Goal: Information Seeking & Learning: Learn about a topic

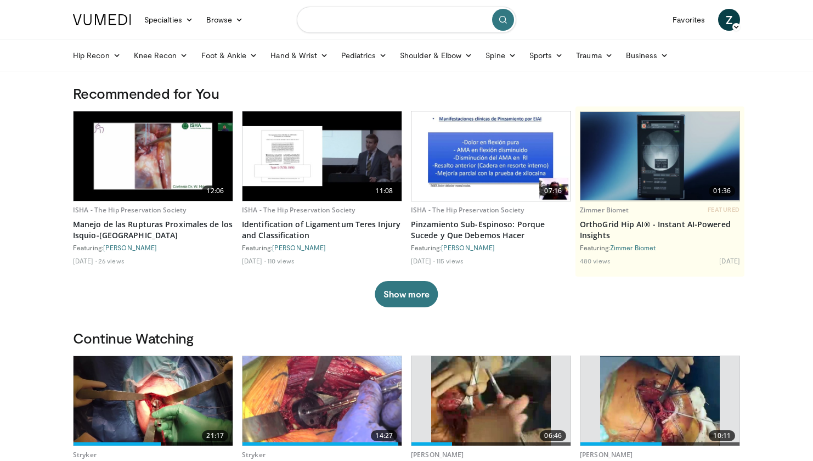
click at [329, 27] on input "Search topics, interventions" at bounding box center [406, 20] width 219 height 26
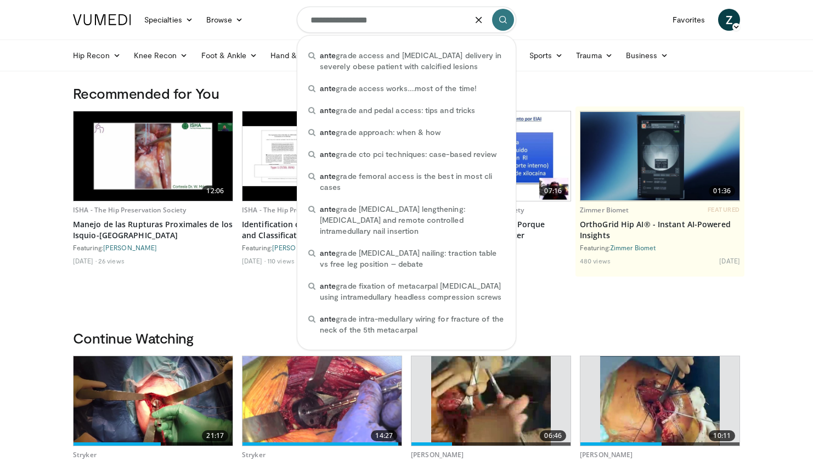
type input "**********"
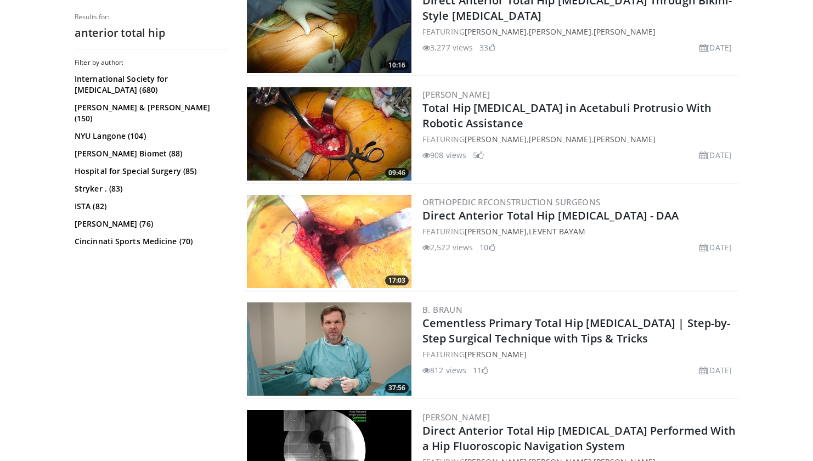
scroll to position [480, 0]
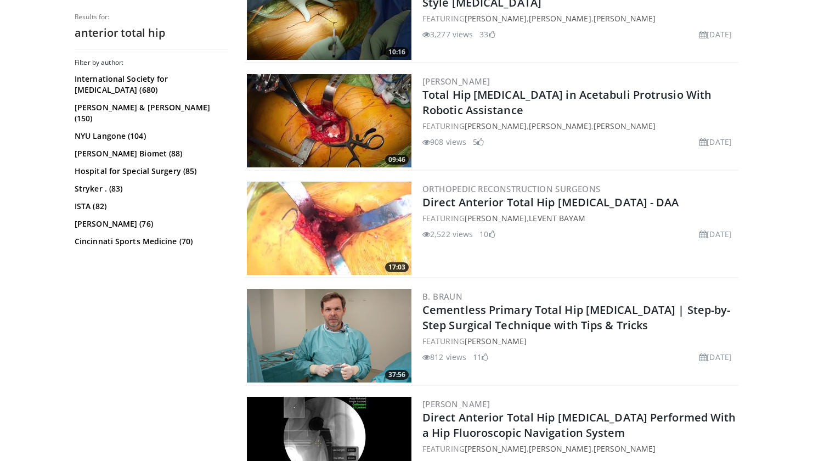
click at [354, 229] on img at bounding box center [329, 228] width 165 height 93
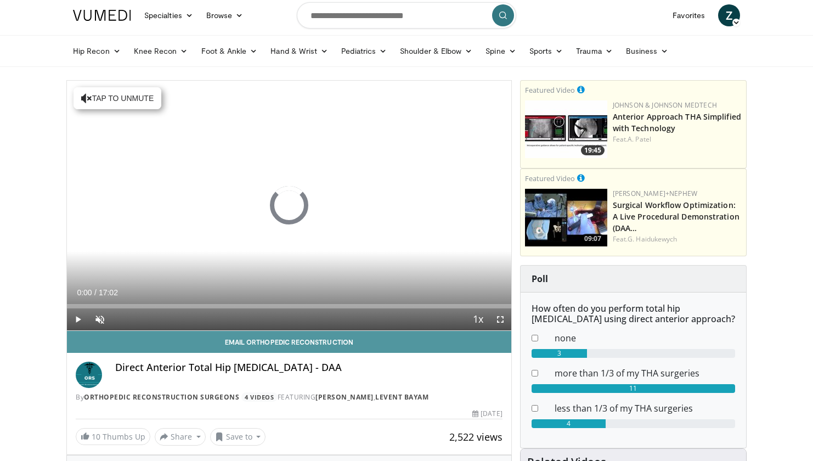
scroll to position [11, 0]
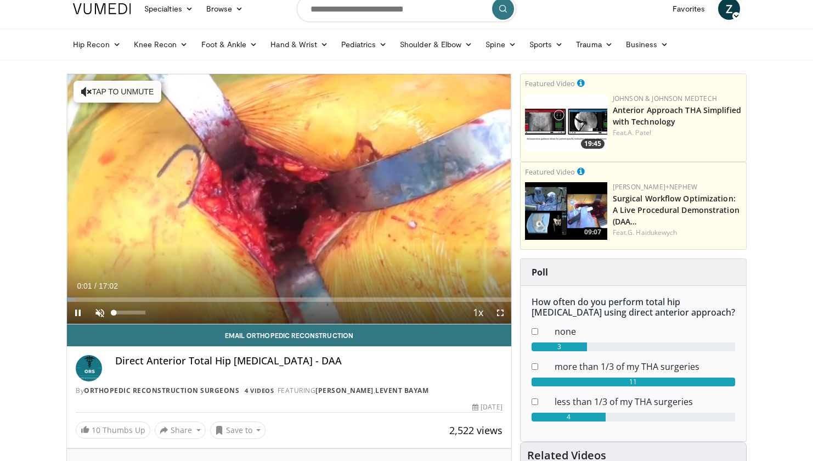
click at [97, 313] on span "Video Player" at bounding box center [100, 313] width 22 height 22
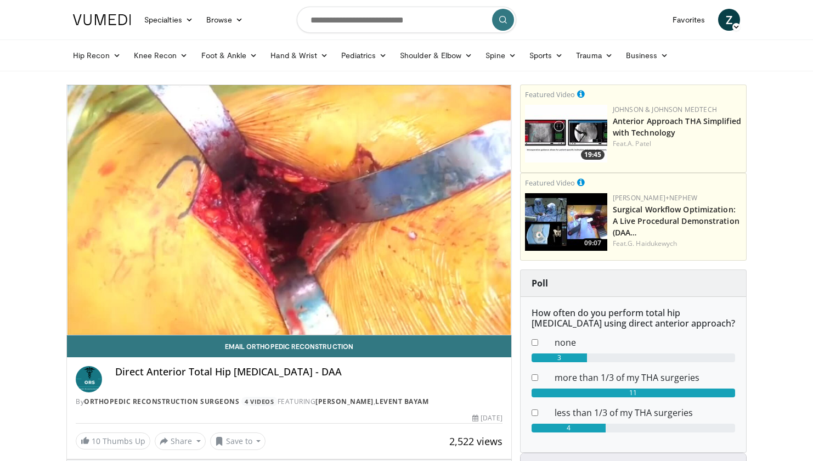
scroll to position [0, 0]
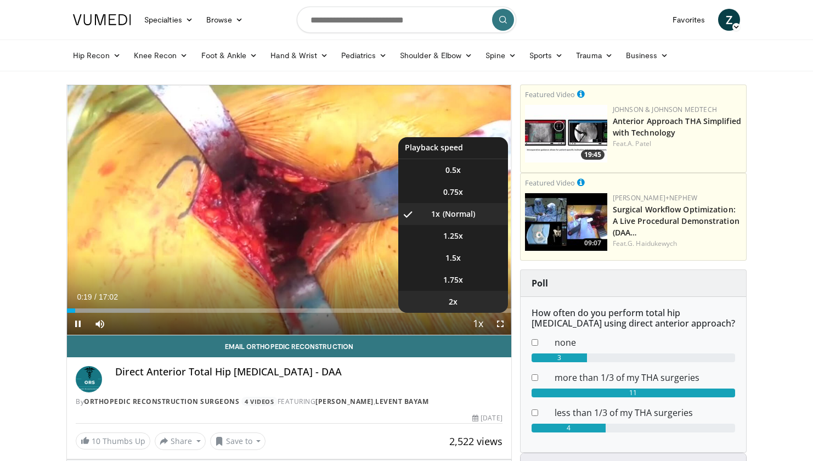
click at [456, 296] on li "2x" at bounding box center [453, 302] width 110 height 22
click at [474, 325] on span "Video Player" at bounding box center [478, 324] width 15 height 22
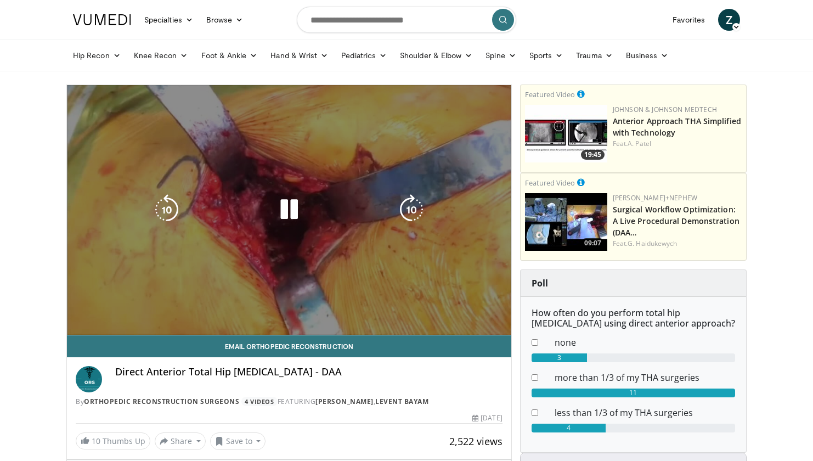
click at [474, 325] on video-js "**********" at bounding box center [289, 210] width 444 height 250
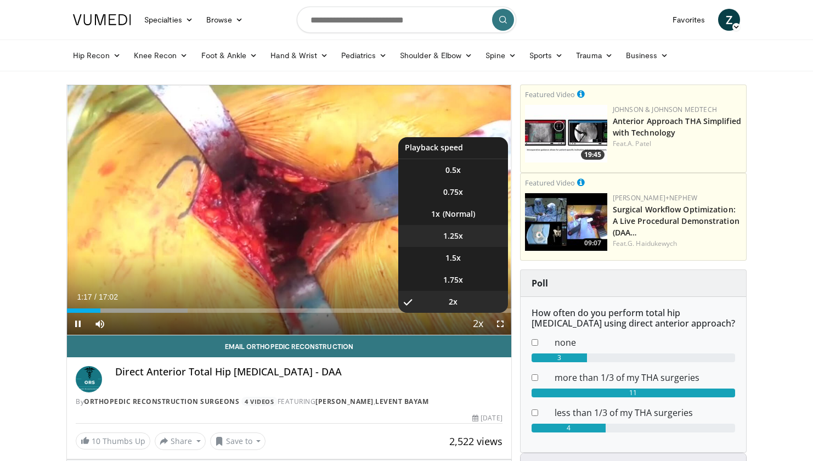
click at [455, 239] on span "1.25x" at bounding box center [453, 235] width 20 height 11
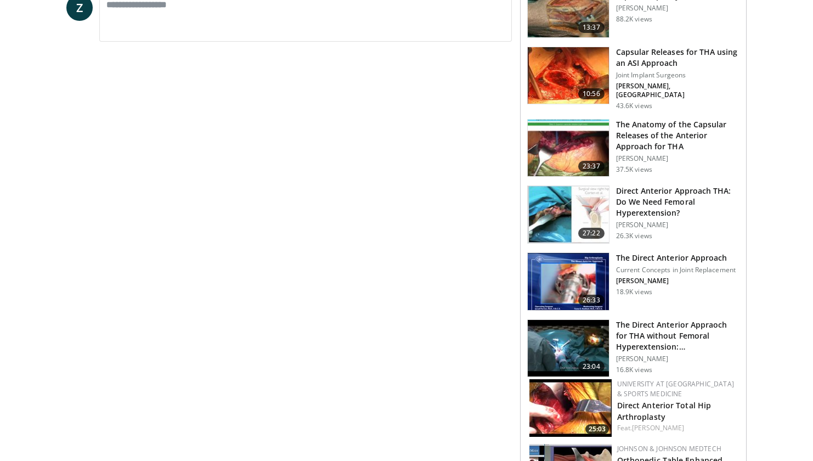
scroll to position [591, 0]
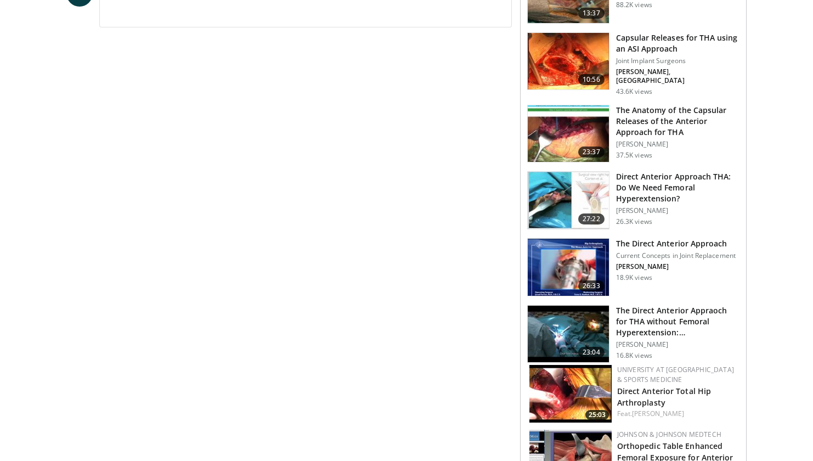
click at [579, 259] on img at bounding box center [568, 267] width 81 height 57
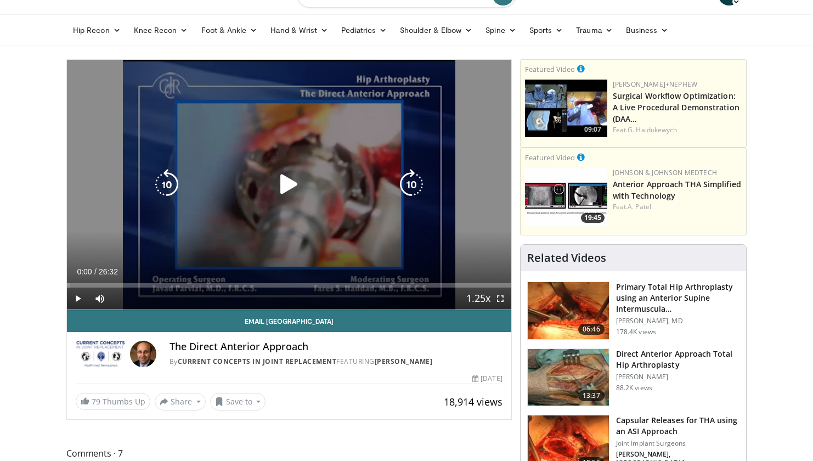
scroll to position [36, 0]
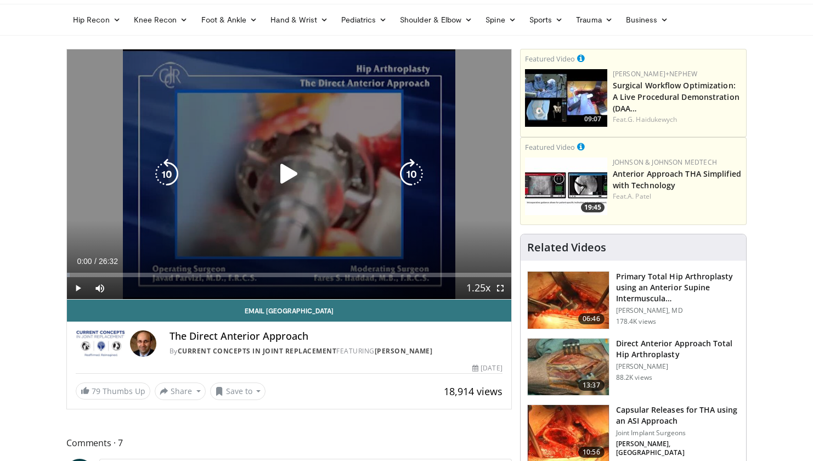
click at [285, 179] on icon "Video Player" at bounding box center [289, 174] width 31 height 31
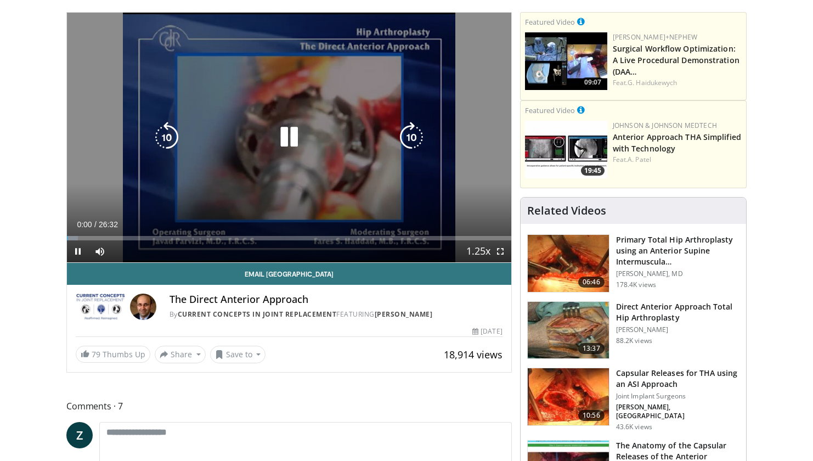
scroll to position [81, 0]
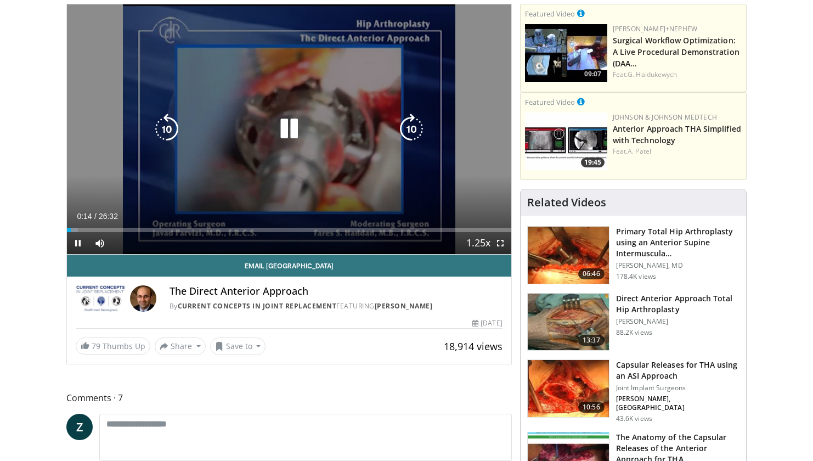
click at [292, 143] on icon "Video Player" at bounding box center [289, 129] width 31 height 31
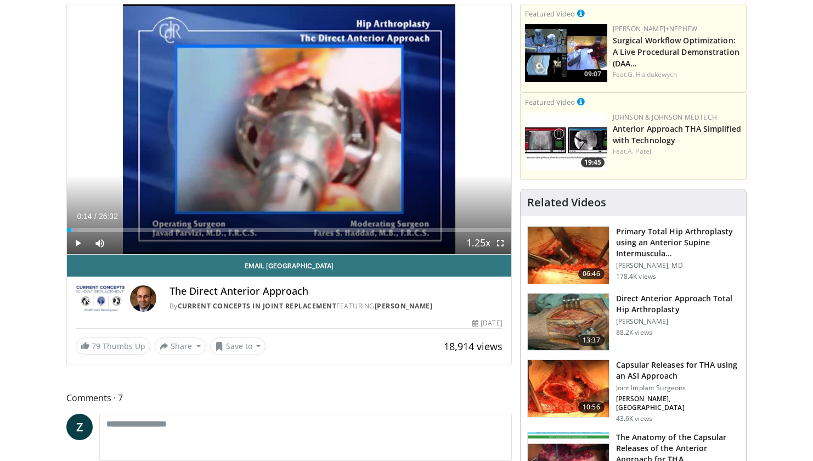
click at [75, 246] on span "Video Player" at bounding box center [78, 243] width 22 height 22
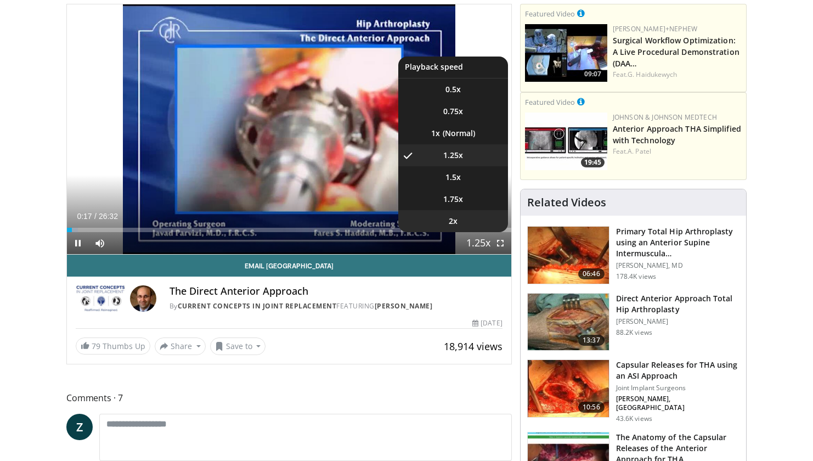
click at [451, 217] on span "2x" at bounding box center [453, 221] width 9 height 11
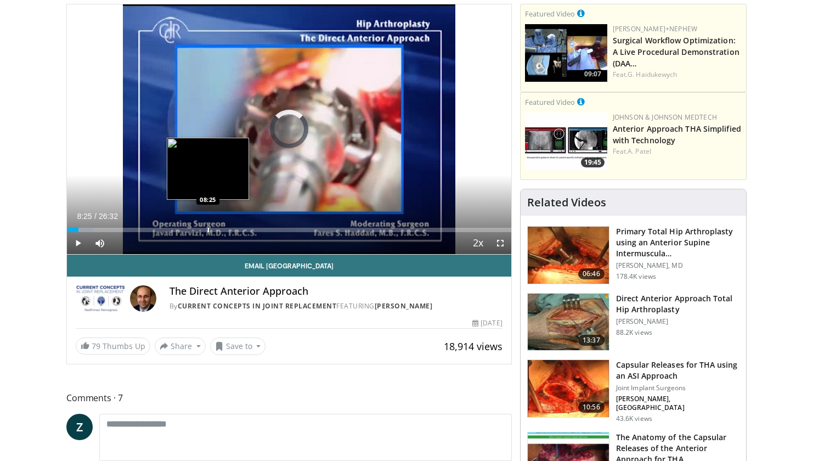
click at [208, 229] on div "Progress Bar" at bounding box center [208, 230] width 1 height 4
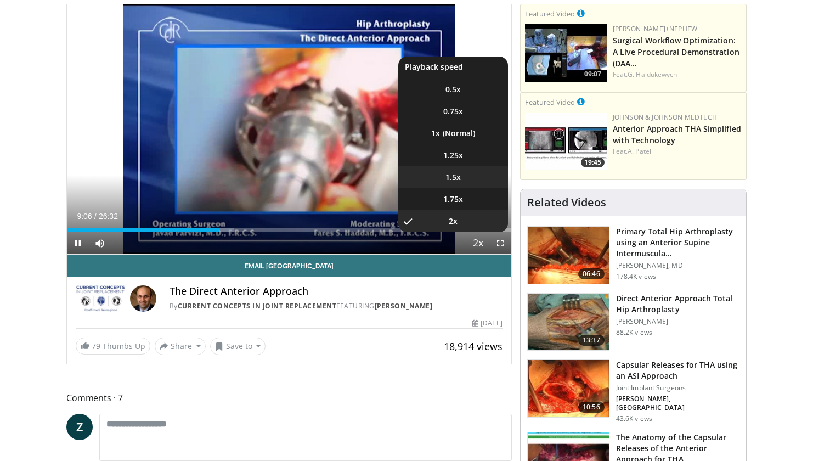
click at [453, 177] on span "1.5x" at bounding box center [452, 177] width 15 height 11
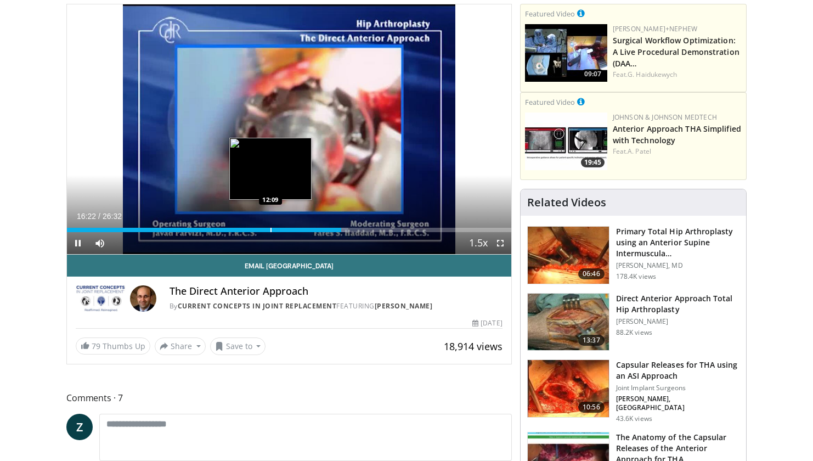
click at [270, 230] on video-js "**********" at bounding box center [289, 129] width 444 height 250
click at [276, 231] on div "Progress Bar" at bounding box center [276, 230] width 1 height 4
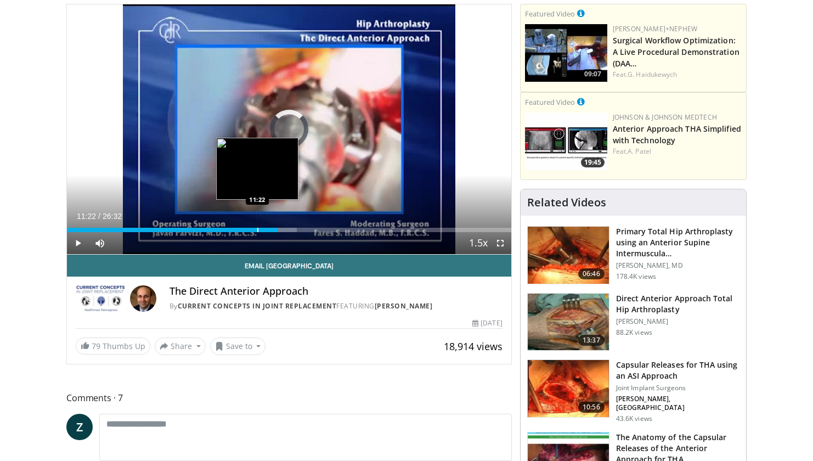
click at [257, 229] on div "Progress Bar" at bounding box center [257, 230] width 1 height 4
click at [247, 231] on div "Progress Bar" at bounding box center [247, 230] width 1 height 4
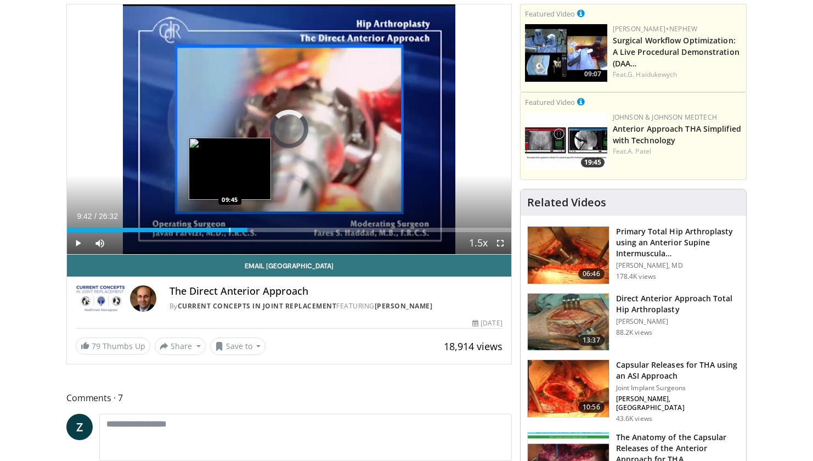
click at [229, 231] on div "Progress Bar" at bounding box center [229, 230] width 1 height 4
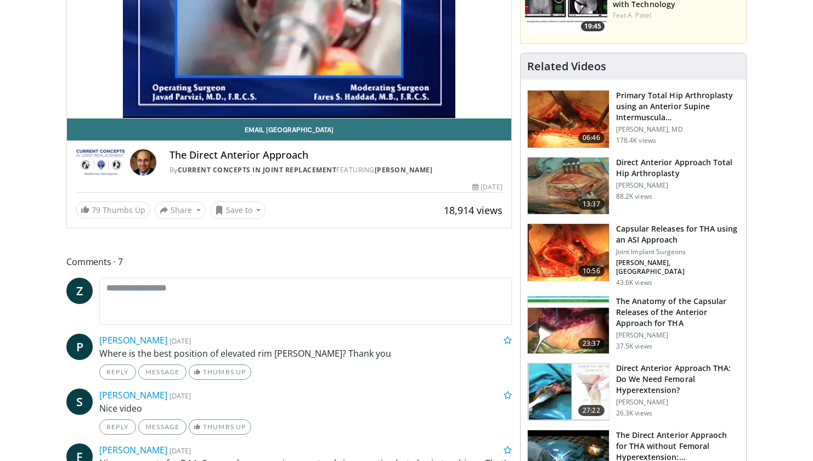
scroll to position [225, 0]
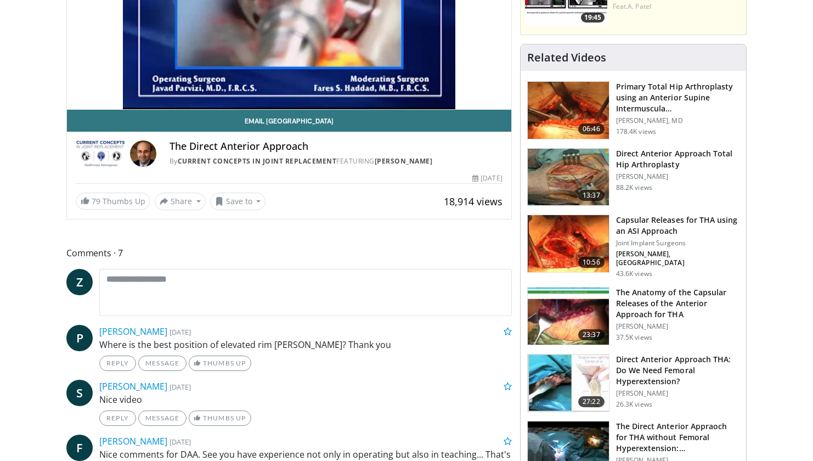
click at [572, 176] on img at bounding box center [568, 177] width 81 height 57
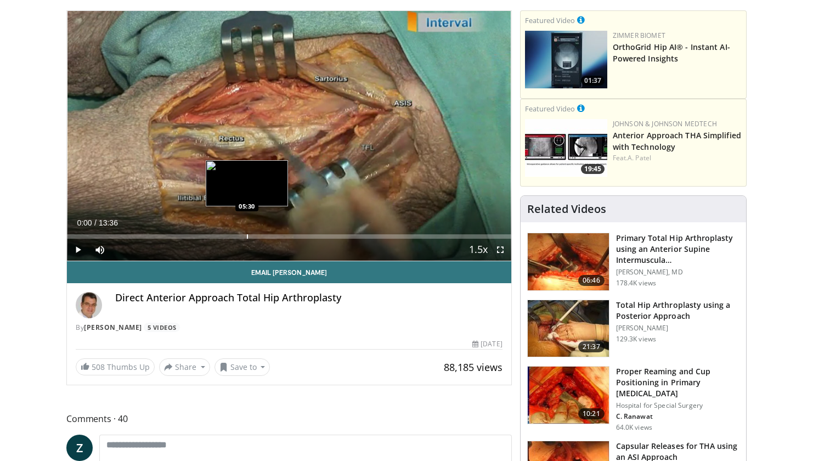
scroll to position [63, 0]
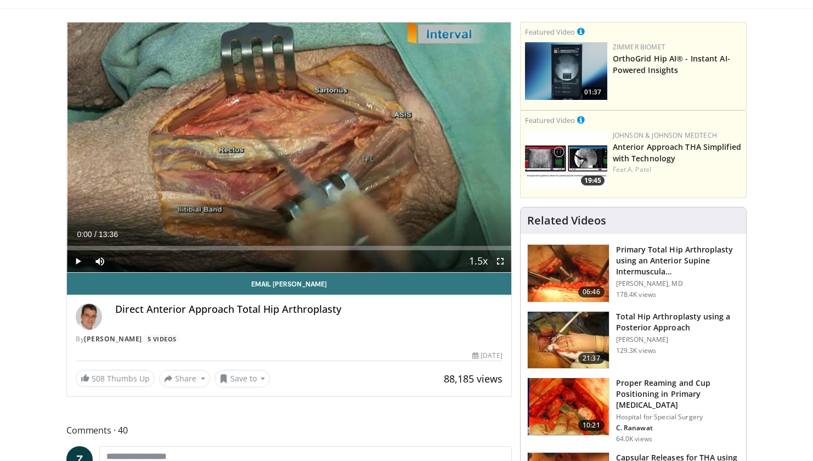
click at [75, 263] on span "Video Player" at bounding box center [78, 261] width 22 height 22
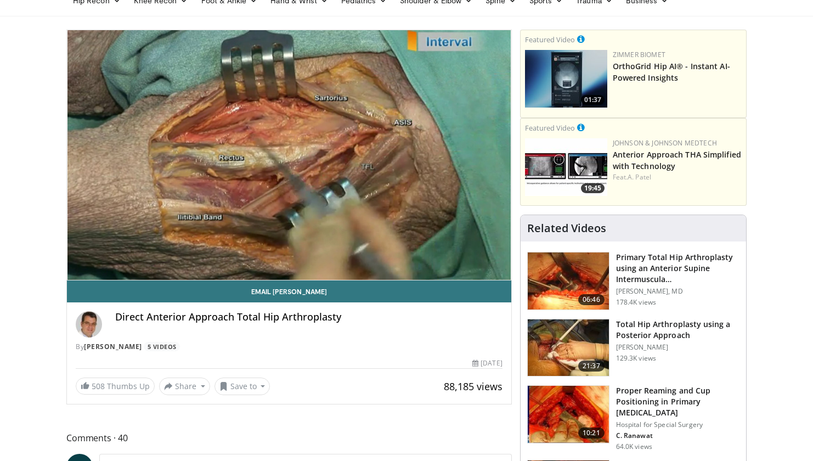
scroll to position [41, 0]
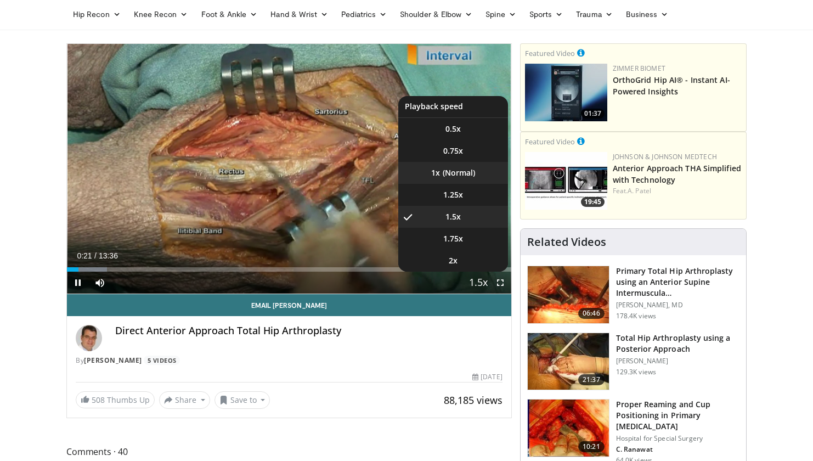
click at [456, 177] on li "1x" at bounding box center [453, 173] width 110 height 22
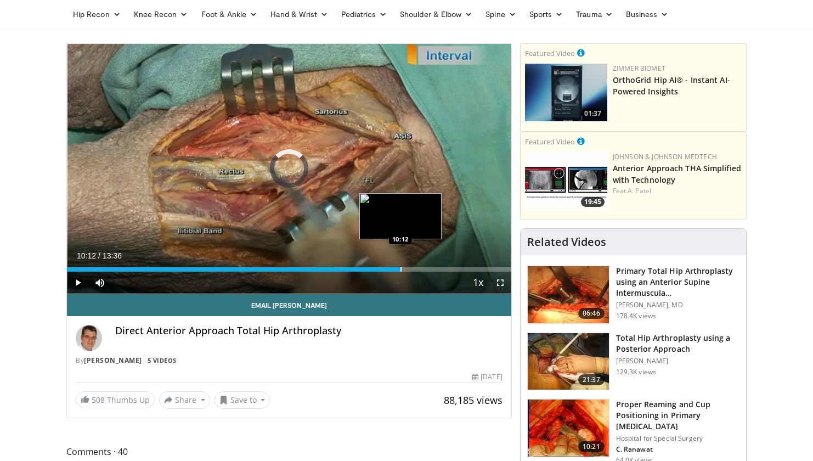
click at [400, 270] on div "Progress Bar" at bounding box center [400, 269] width 1 height 4
click at [425, 267] on div "Progress Bar" at bounding box center [425, 269] width 1 height 4
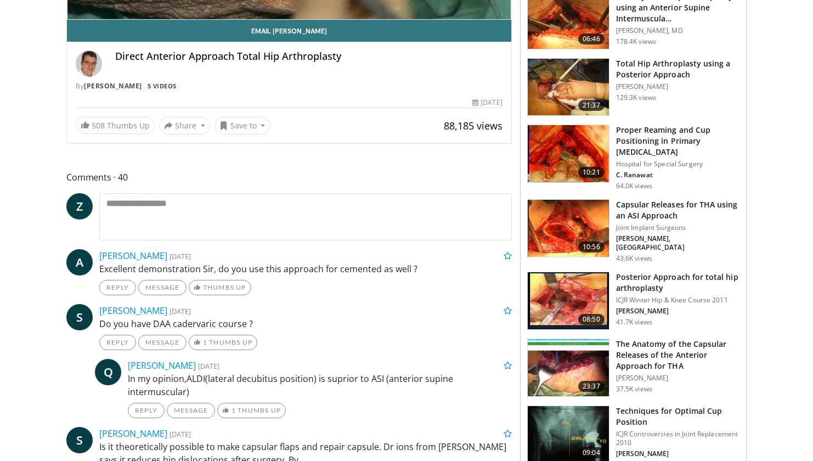
scroll to position [316, 0]
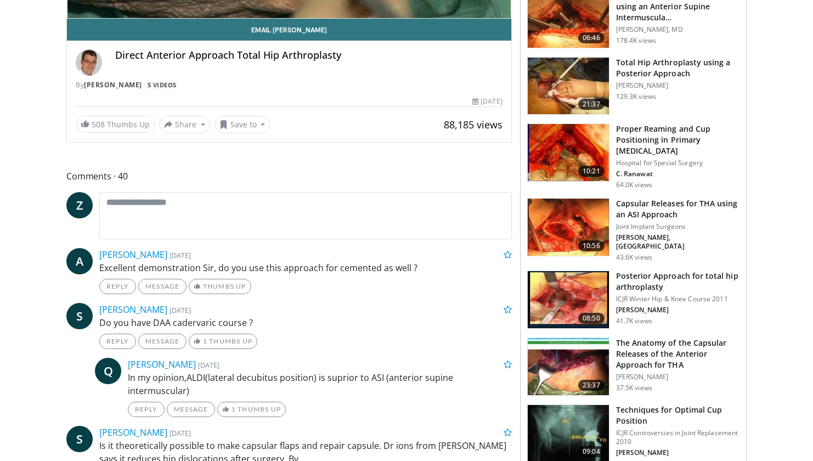
click at [609, 205] on link "10:56 Capsular Releases for THA using an ASI Approach Joint Implant Surgeons K.…" at bounding box center [633, 230] width 212 height 64
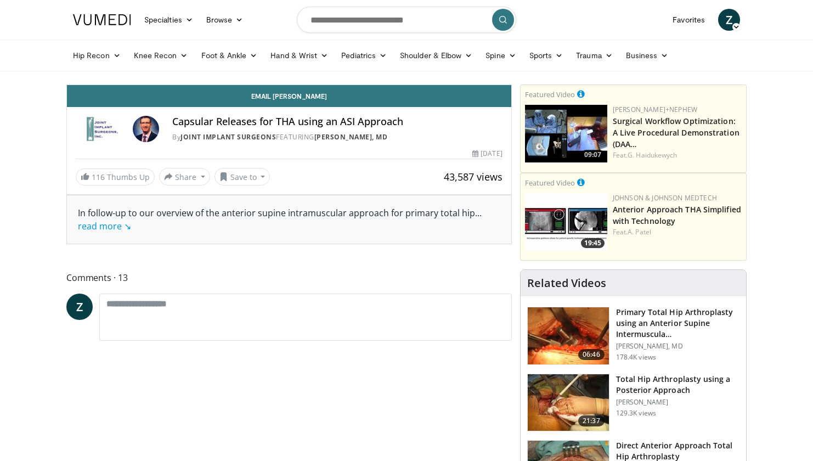
click at [629, 203] on h3 "Anterior Approach THA Simplified with Technology" at bounding box center [677, 214] width 129 height 23
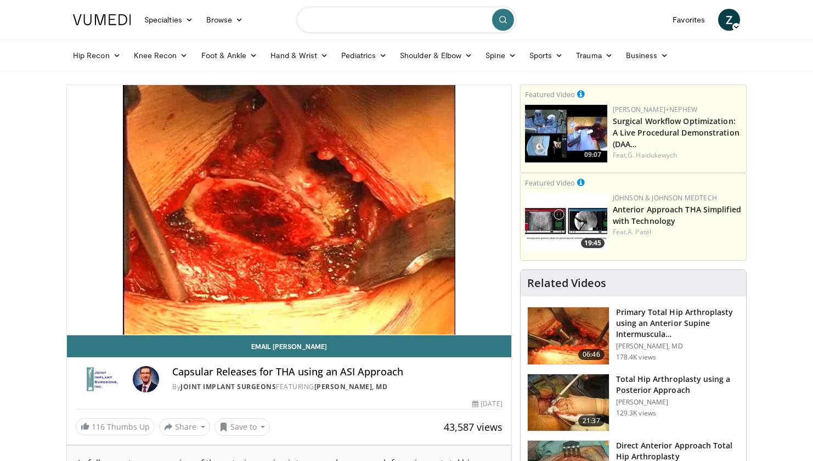
click at [363, 25] on input "Search topics, interventions" at bounding box center [406, 20] width 219 height 26
type input "**********"
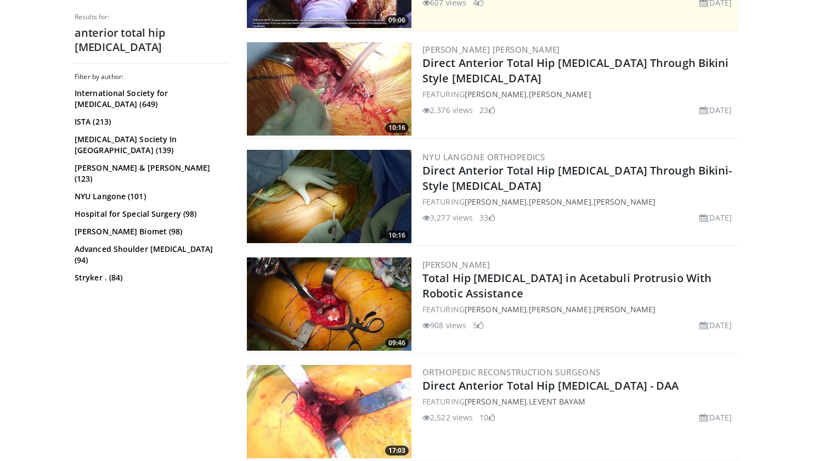
scroll to position [299, 0]
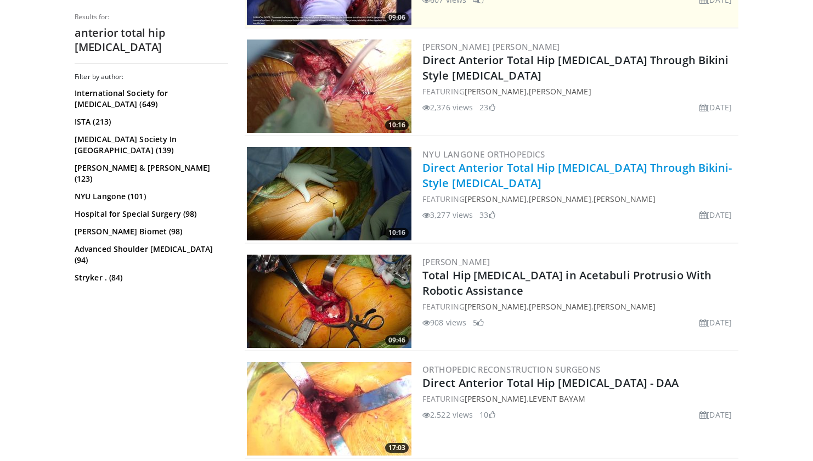
click at [482, 165] on link "Direct Anterior Total Hip [MEDICAL_DATA] Through Bikini-Style [MEDICAL_DATA]" at bounding box center [577, 175] width 310 height 30
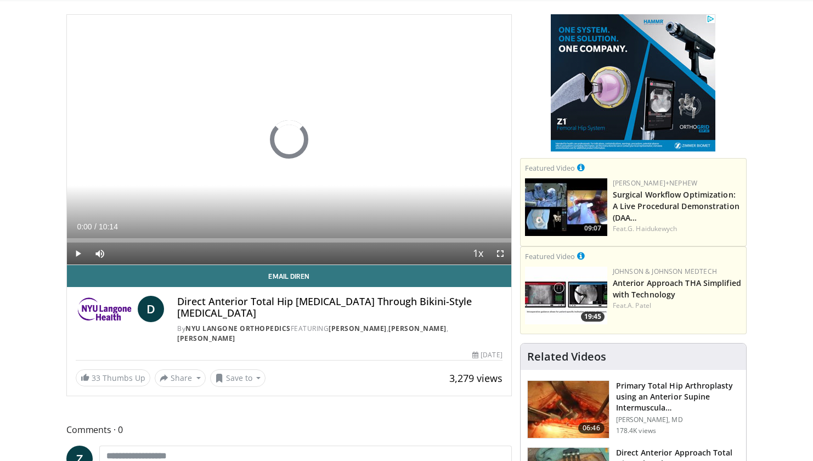
scroll to position [80, 0]
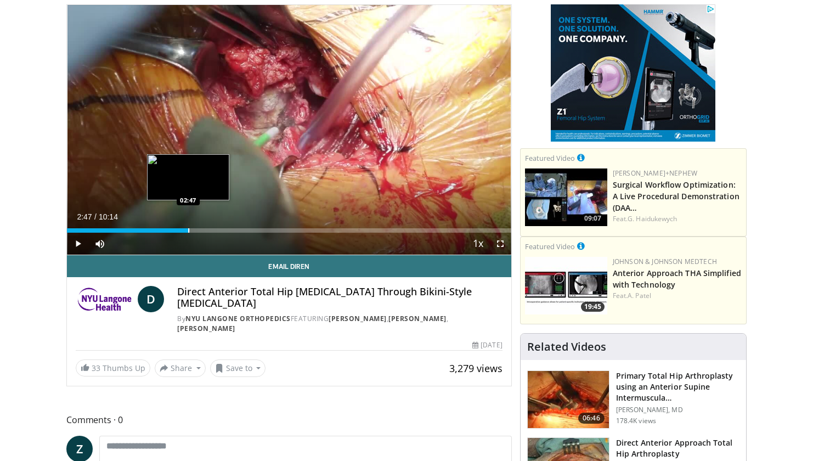
click at [188, 230] on div "Progress Bar" at bounding box center [188, 230] width 1 height 4
click at [77, 244] on span "Video Player" at bounding box center [78, 244] width 22 height 22
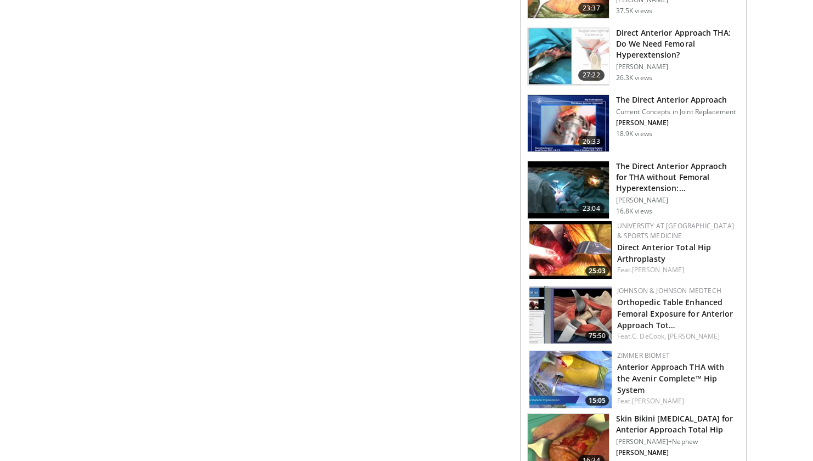
scroll to position [704, 0]
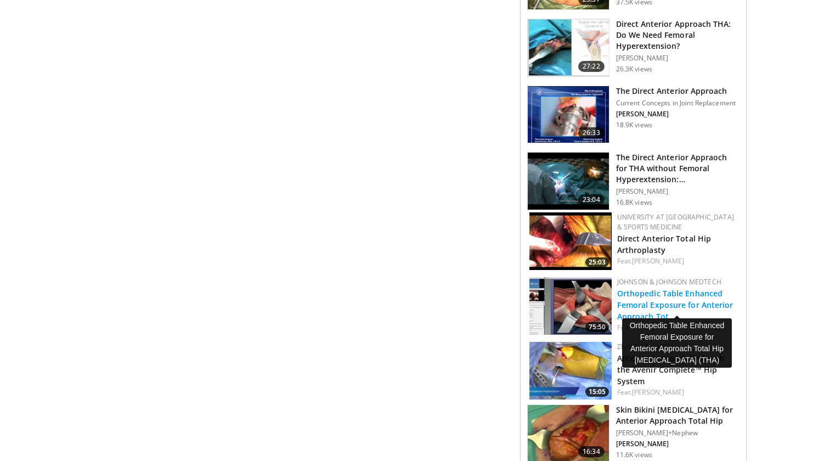
click at [638, 298] on link "Orthopedic Table Enhanced Femoral Exposure for Anterior Approach Tot…" at bounding box center [675, 304] width 116 height 33
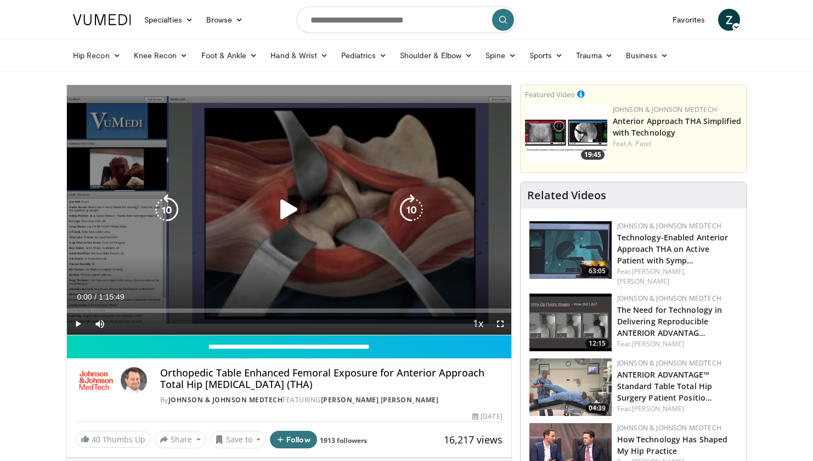
click at [289, 205] on icon "Video Player" at bounding box center [289, 209] width 31 height 31
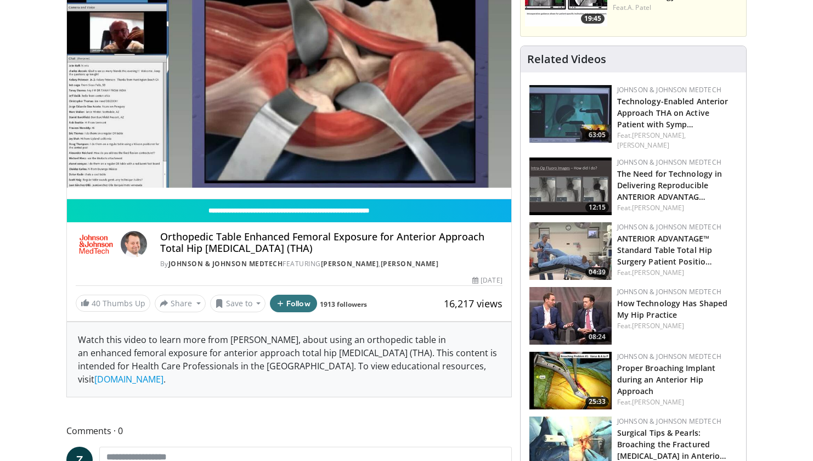
scroll to position [134, 0]
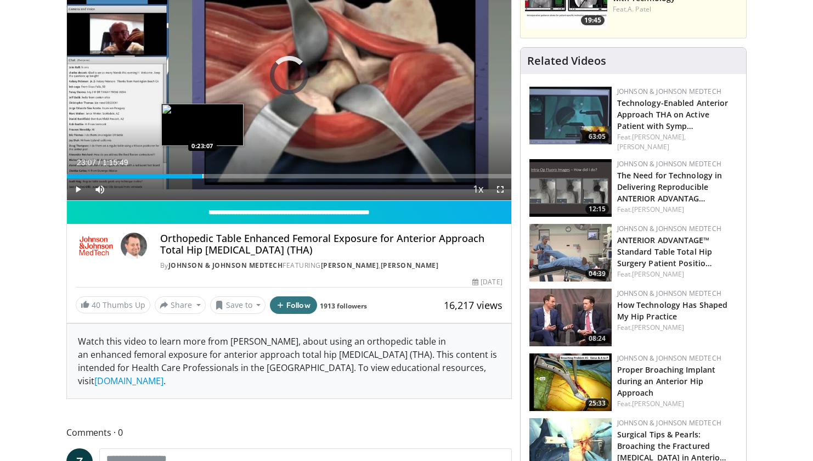
click at [202, 178] on div "Progress Bar" at bounding box center [202, 176] width 1 height 4
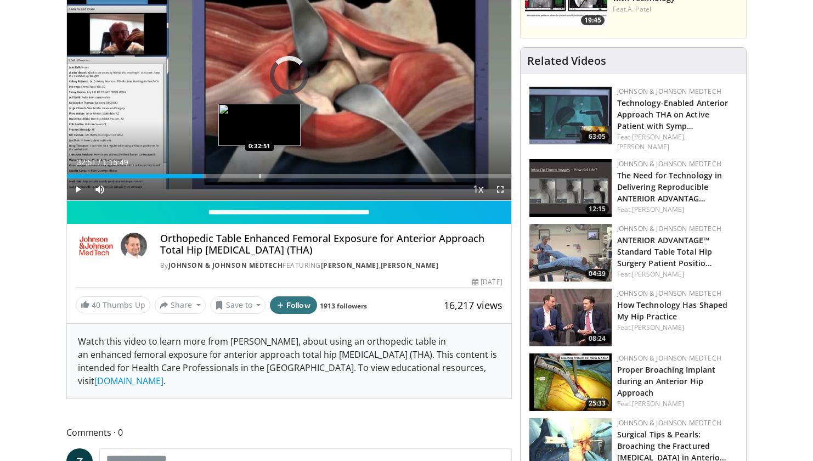
click at [259, 176] on div "Progress Bar" at bounding box center [259, 176] width 1 height 4
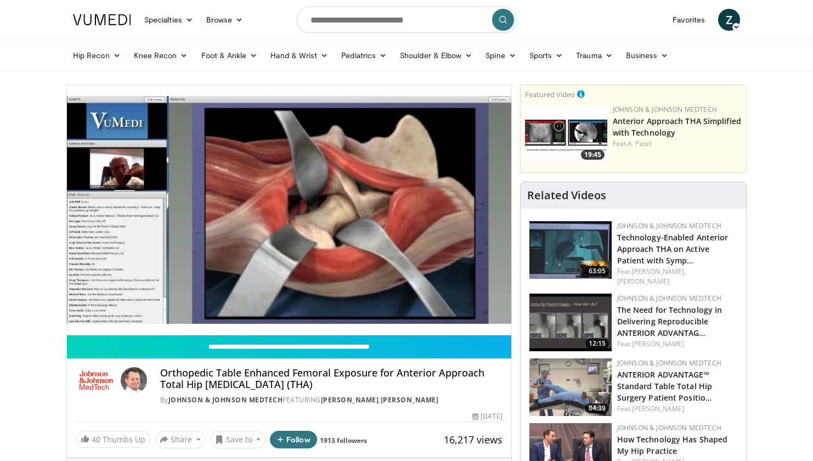
scroll to position [0, 0]
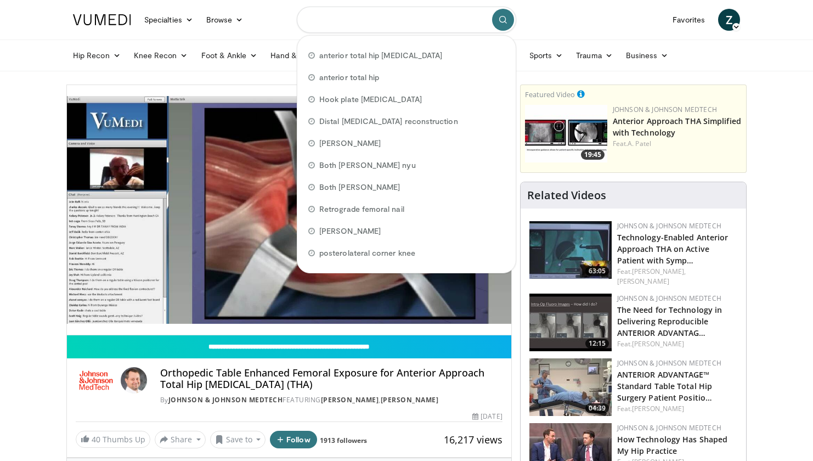
click at [371, 26] on input "Search topics, interventions" at bounding box center [406, 20] width 219 height 26
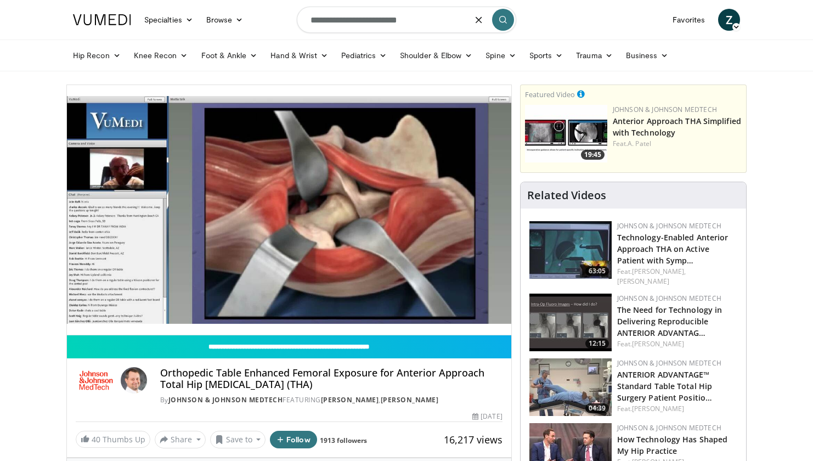
type input "**********"
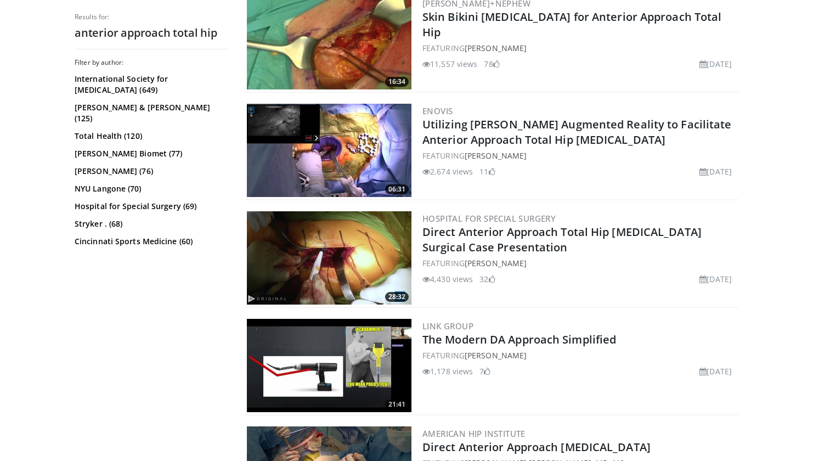
scroll to position [1096, 0]
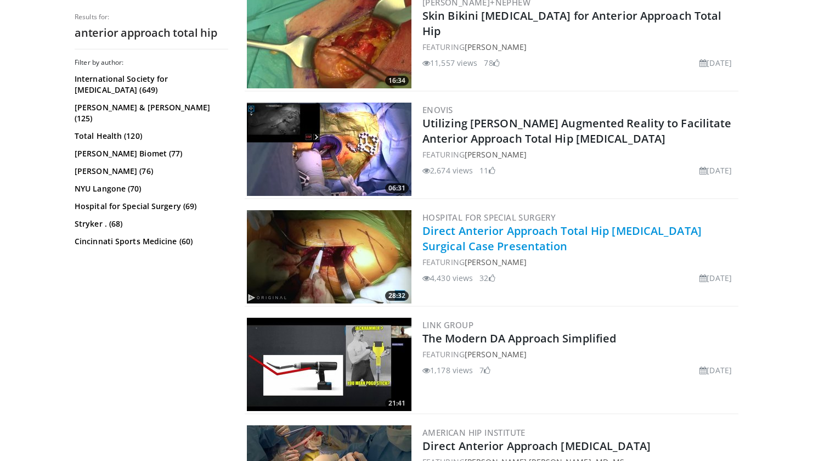
click at [478, 230] on link "Direct Anterior Approach Total Hip [MEDICAL_DATA] Surgical Case Presentation" at bounding box center [561, 238] width 279 height 30
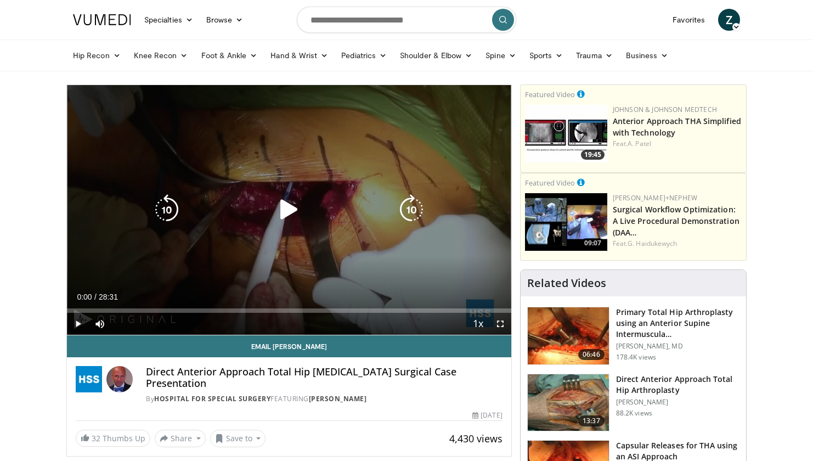
click at [286, 211] on icon "Video Player" at bounding box center [289, 209] width 31 height 31
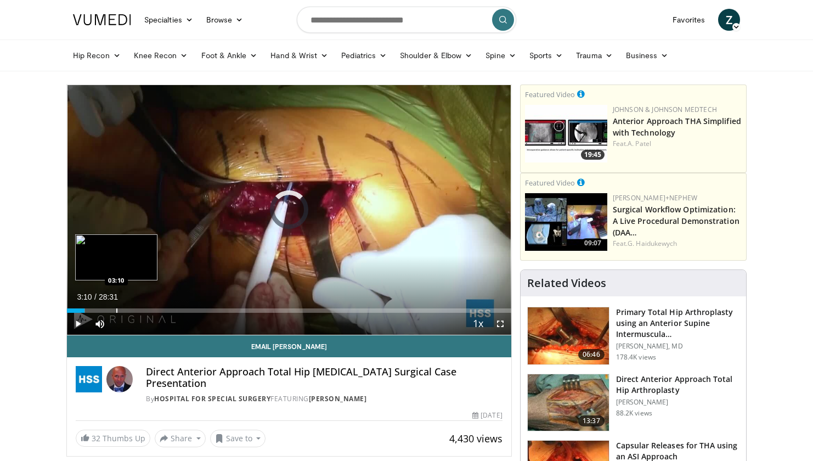
click at [116, 312] on div "Progress Bar" at bounding box center [116, 310] width 1 height 4
click at [130, 312] on div "Progress Bar" at bounding box center [129, 310] width 1 height 4
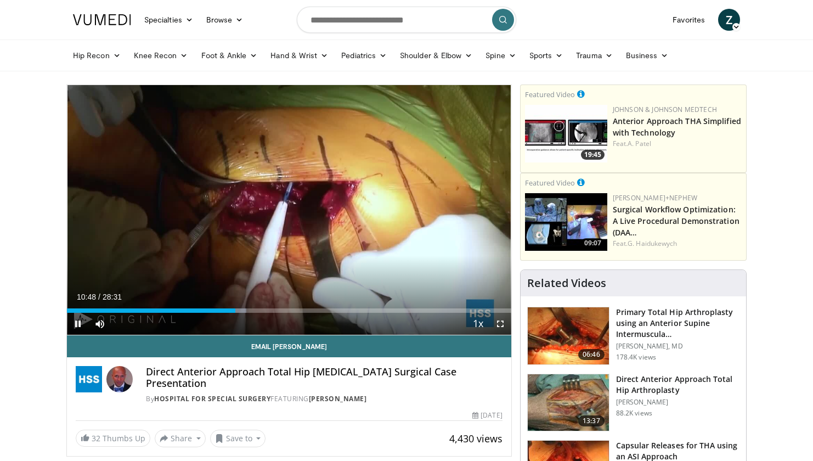
click at [79, 322] on span "Video Player" at bounding box center [78, 324] width 22 height 22
